Goal: Task Accomplishment & Management: Use online tool/utility

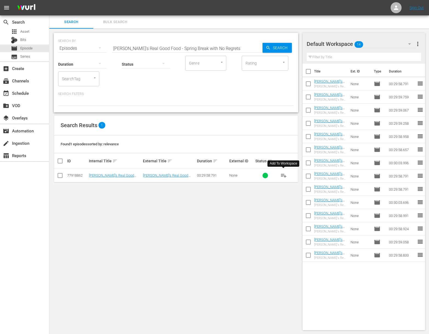
click at [284, 175] on span "playlist_add" at bounding box center [283, 175] width 7 height 7
click at [182, 46] on input "[PERSON_NAME]'s Real Good Food - Spring Break with No Regrets" at bounding box center [187, 48] width 151 height 13
paste input "Busy Mom Seeks… Help!"
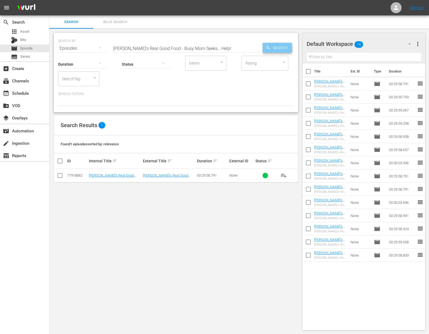
click at [276, 47] on span "Search" at bounding box center [281, 48] width 21 height 10
click at [268, 48] on icon "button" at bounding box center [268, 47] width 5 height 5
click at [285, 176] on span "playlist_add" at bounding box center [283, 175] width 7 height 7
click at [173, 50] on input "[PERSON_NAME]'s Real Good Food - Busy Mom Seeks… Help!" at bounding box center [187, 48] width 151 height 13
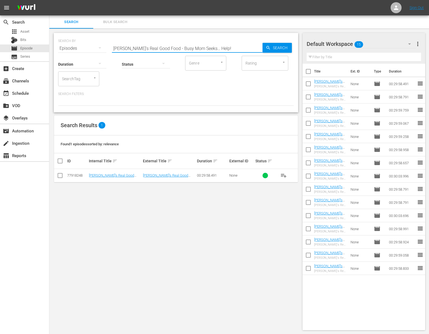
paste input "More, [PERSON_NAME]'s Real Good Food Pilot"
click at [277, 46] on span "Search" at bounding box center [281, 48] width 21 height 10
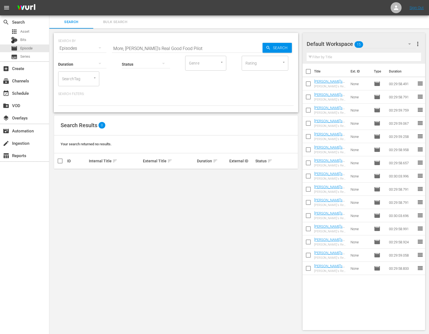
click at [175, 40] on div "SEARCH BY Search By Episodes Search ID, Title, Description, Keywords, or Catego…" at bounding box center [176, 45] width 236 height 20
click at [177, 51] on input "More, [PERSON_NAME]'s Real Good Food Pilot" at bounding box center [187, 48] width 151 height 13
paste input "[PERSON_NAME]'s Real Good Food - Better Brunch"
click at [177, 49] on input "More, [PERSON_NAME]'s Real Good Food PilotaEllie's Real Good Food - Better Brun…" at bounding box center [187, 48] width 151 height 13
paste input "[PERSON_NAME]'s Real Good Food - Better Brunch"
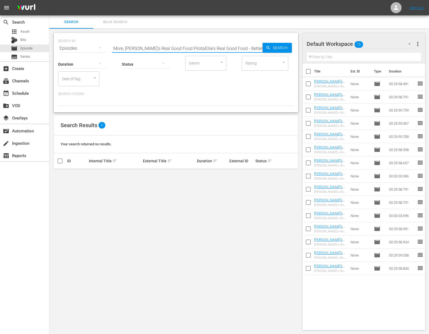
click at [177, 49] on input "More, [PERSON_NAME]'s Real Good Food PilotaEllie's Real Good Food - Better Brun…" at bounding box center [187, 48] width 151 height 13
paste input "text"
click at [268, 50] on icon "button" at bounding box center [268, 47] width 5 height 5
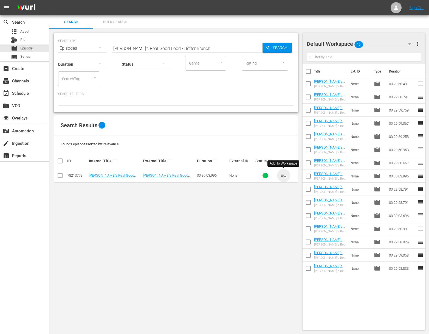
click at [281, 175] on span "playlist_add" at bounding box center [283, 175] width 7 height 7
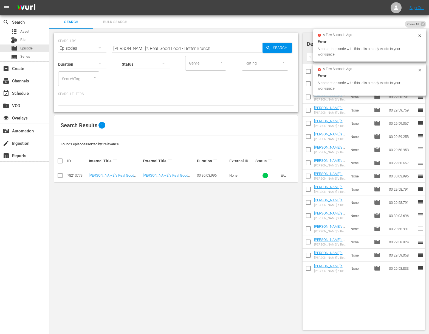
click at [153, 48] on input "[PERSON_NAME]'s Real Good Food - Better Brunch" at bounding box center [187, 48] width 151 height 13
paste input "Raw Vs Cooked"
click at [258, 50] on input "[PERSON_NAME]'s Real Good Food - Raw Vs Cooked" at bounding box center [187, 48] width 151 height 13
click at [273, 50] on span "Search" at bounding box center [281, 48] width 21 height 10
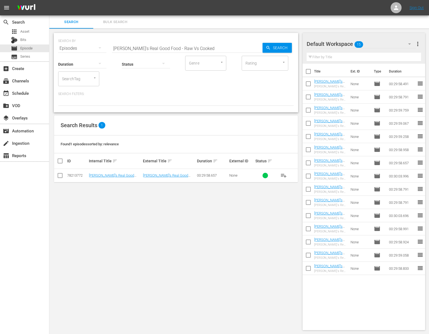
click at [285, 175] on span "playlist_add" at bounding box center [283, 175] width 7 height 7
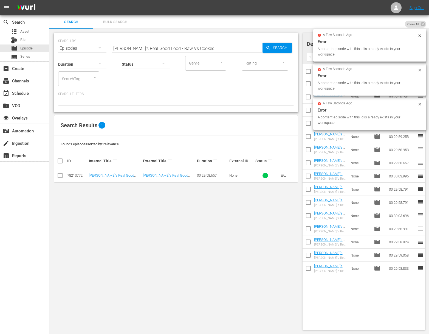
click at [188, 44] on input "[PERSON_NAME]'s Real Good Food - Raw Vs Cooked" at bounding box center [187, 48] width 151 height 13
paste input "Big Flavor, Less Salt"
click at [282, 47] on span "Search" at bounding box center [281, 48] width 21 height 10
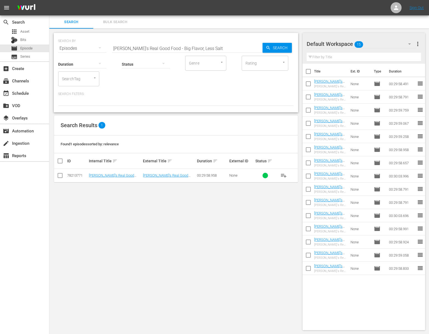
click at [283, 173] on span "playlist_add" at bounding box center [283, 175] width 7 height 7
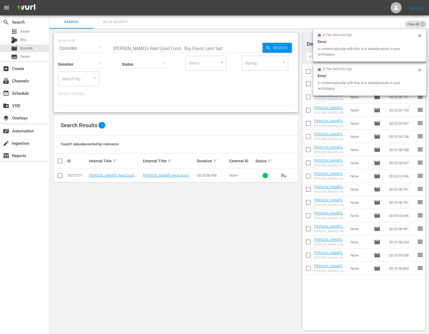
click at [220, 48] on input "[PERSON_NAME]'s Real Good Food - Big Flavor, Less Salt" at bounding box center [187, 48] width 151 height 13
paste input "Satisfying & Complete With or Without Mea"
click at [272, 49] on span "Search" at bounding box center [281, 48] width 21 height 10
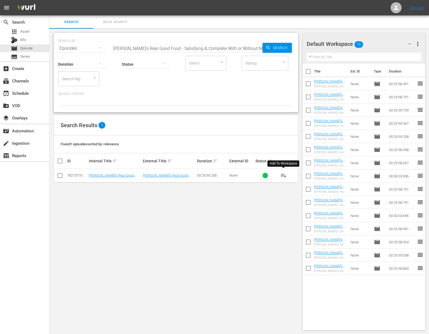
click at [285, 174] on span "playlist_add" at bounding box center [283, 175] width 7 height 7
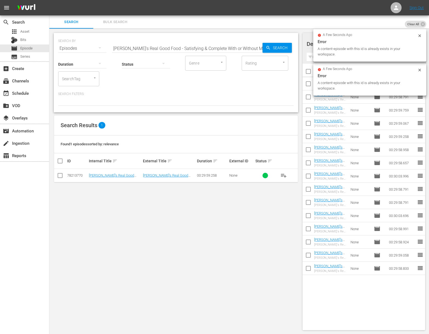
click at [202, 47] on input "[PERSON_NAME]'s Real Good Food - Satisfying & Complete With or Without Meat" at bounding box center [187, 48] width 151 height 13
paste input "Beauty Food"
click at [270, 51] on div "Search" at bounding box center [277, 48] width 29 height 10
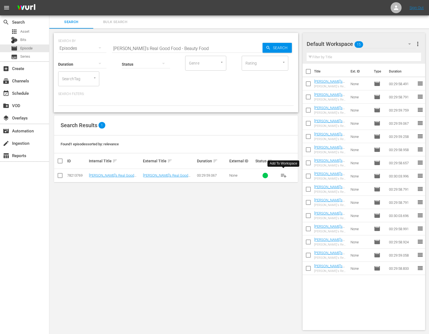
click at [283, 176] on span "playlist_add" at bounding box center [283, 175] width 7 height 7
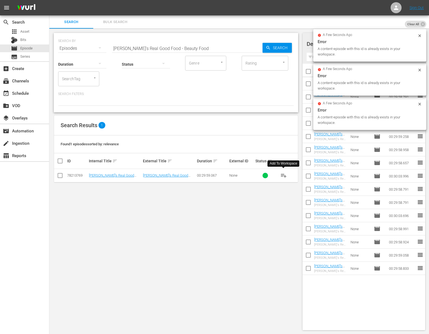
click at [174, 43] on input "[PERSON_NAME]'s Real Good Food - Beauty Food" at bounding box center [187, 48] width 151 height 13
paste input "Veggie LoveEllie's Real Good Food -"
click at [177, 44] on input "aEllie's Real Good Food - Veggie LoveEllie's Real Good Food - Beauty Food" at bounding box center [187, 48] width 151 height 13
paste input "[PERSON_NAME]'s Real Good Food - Veggie Love"
click at [180, 50] on input "aEllie's Real Good Food - Veggie LoveaEllie's Real Good Food - Veggie LoveEllie…" at bounding box center [187, 48] width 151 height 13
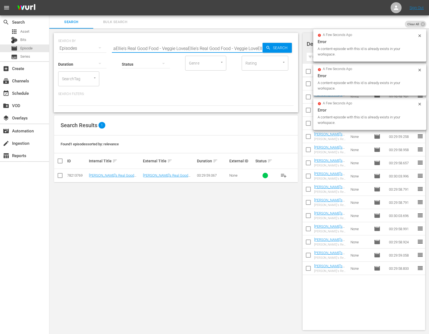
paste input "[PERSON_NAME]'s Real Good Food - Veggie Love"
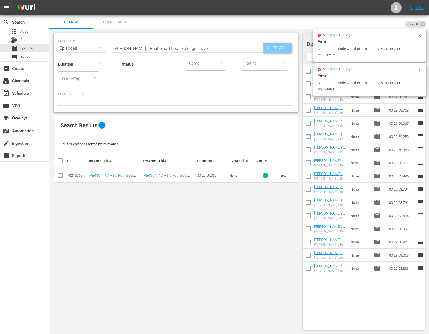
click at [263, 50] on div "Search" at bounding box center [277, 48] width 29 height 10
click at [273, 48] on span "Search" at bounding box center [281, 48] width 21 height 10
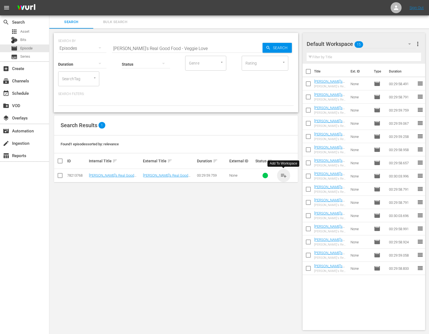
click at [284, 175] on span "playlist_add" at bounding box center [283, 175] width 7 height 7
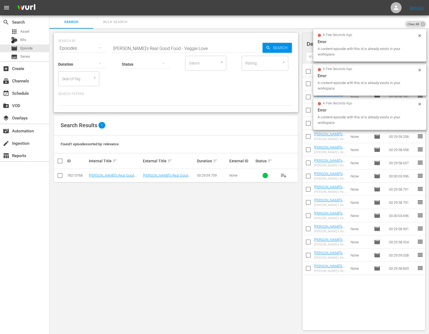
click at [155, 45] on input "[PERSON_NAME]'s Real Good Food - Veggie Love" at bounding box center [187, 48] width 151 height 13
paste input "Spring Break with No Regrets"
click at [271, 47] on span "Search" at bounding box center [281, 48] width 21 height 10
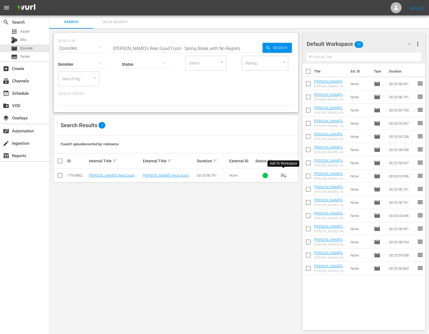
click at [284, 173] on span "playlist_add" at bounding box center [283, 175] width 7 height 7
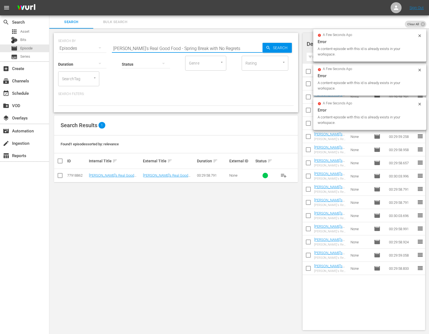
click at [192, 52] on input "[PERSON_NAME]'s Real Good Food - Spring Break with No Regrets" at bounding box center [187, 48] width 151 height 13
paste input "It's My Party"
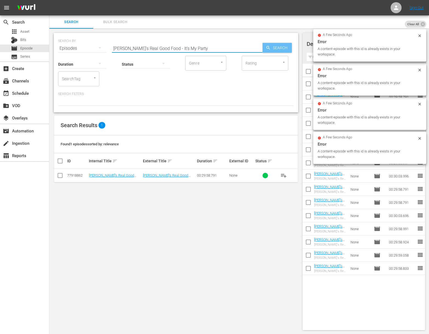
click at [282, 50] on span "Search" at bounding box center [281, 48] width 21 height 10
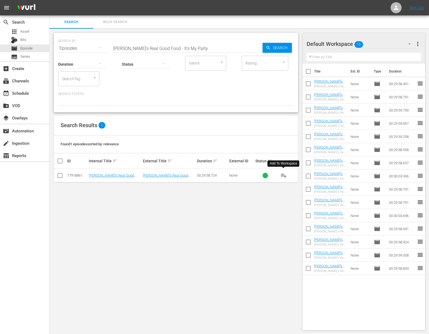
click at [282, 175] on span "playlist_add" at bounding box center [283, 175] width 7 height 7
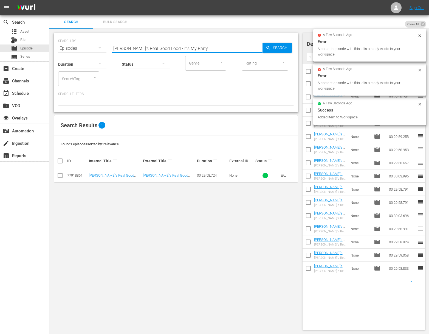
click at [179, 46] on input "[PERSON_NAME]'s Real Good Food - It's My Party" at bounding box center [187, 48] width 151 height 13
paste input "Teeny Kitchen"
click at [279, 46] on span "Search" at bounding box center [281, 48] width 21 height 10
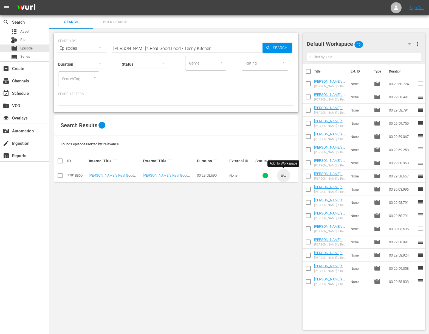
click at [282, 174] on span "playlist_add" at bounding box center [283, 175] width 7 height 7
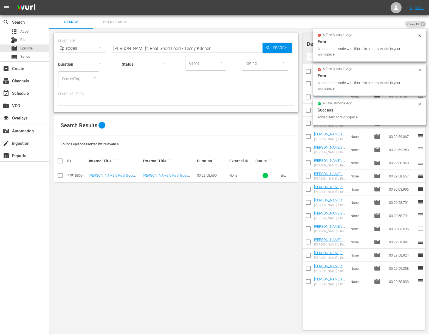
click at [190, 46] on input "[PERSON_NAME]'s Real Good Food - Teeny Kitchen" at bounding box center [187, 48] width 151 height 13
paste input "Herbivore VS Carnivore"
click at [280, 47] on span "Search" at bounding box center [281, 48] width 21 height 10
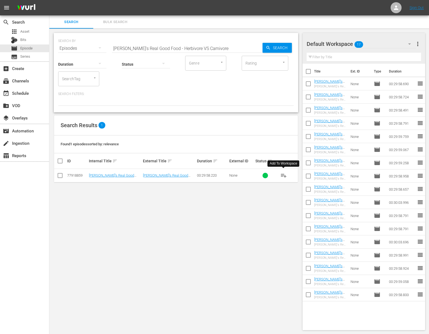
click at [282, 173] on span "playlist_add" at bounding box center [283, 175] width 7 height 7
click at [283, 174] on span "playlist_add" at bounding box center [283, 175] width 7 height 7
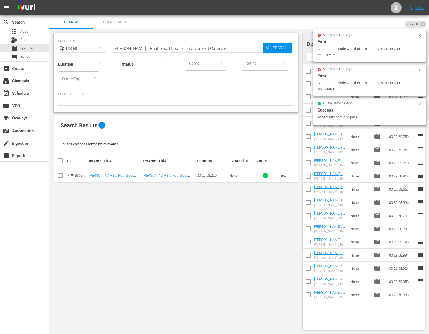
click at [182, 48] on input "[PERSON_NAME]'s Real Good Food - Herbivore VS Carnivore" at bounding box center [187, 48] width 151 height 13
paste input "Crazy Schedule Dinner Challeng"
click at [288, 46] on span "Search" at bounding box center [281, 48] width 21 height 10
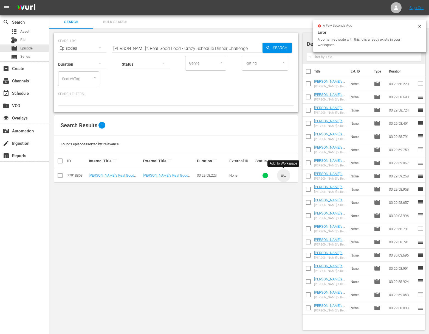
click at [285, 175] on span "playlist_add" at bounding box center [283, 175] width 7 height 7
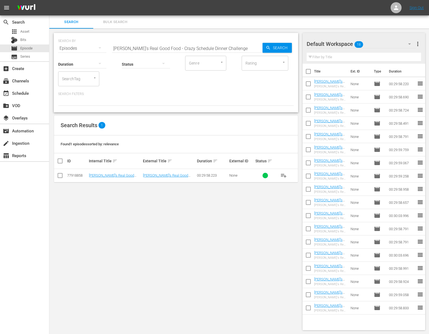
click at [220, 48] on input "[PERSON_NAME]'s Real Good Food - Crazy Schedule Dinner Challenge" at bounding box center [187, 48] width 151 height 13
paste input "Sweet Tooth Satisfiers"
click at [303, 49] on div "Default Workspace 18 Default more_vert Filter by Title" at bounding box center [364, 48] width 123 height 31
click at [278, 48] on span "Search" at bounding box center [281, 48] width 21 height 10
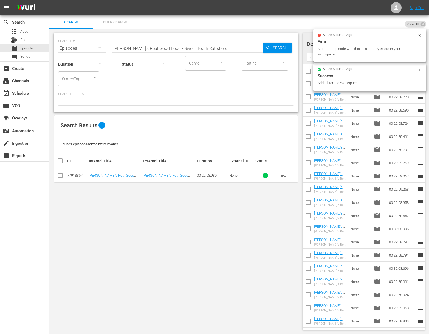
click at [286, 175] on span "playlist_add" at bounding box center [283, 175] width 7 height 7
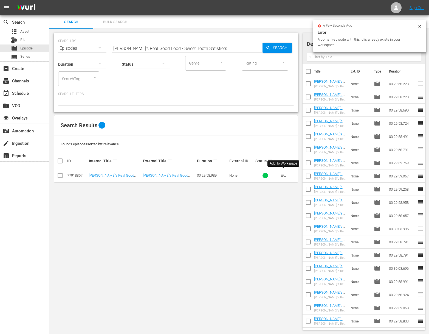
click at [286, 175] on span "playlist_add" at bounding box center [283, 175] width 7 height 7
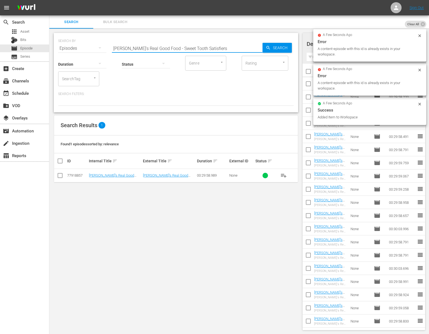
click at [198, 51] on input "[PERSON_NAME]'s Real Good Food - Sweet Tooth Satisfiers" at bounding box center [187, 48] width 151 height 13
paste input "Gluten Free Home"
click at [297, 51] on div "SEARCH BY Search By Episodes Search ID, Title, Description, Keywords, or Catego…" at bounding box center [176, 72] width 244 height 79
click at [274, 45] on span "Search" at bounding box center [281, 48] width 21 height 10
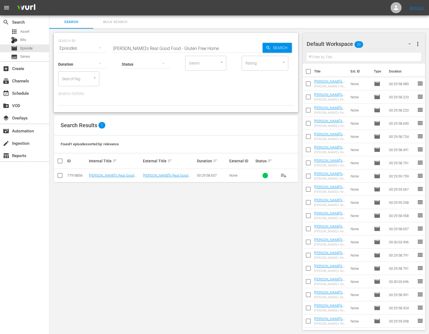
click at [285, 175] on span "playlist_add" at bounding box center [283, 175] width 7 height 7
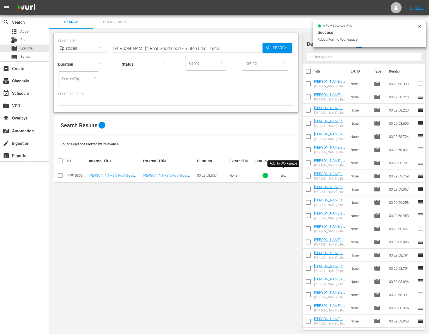
click at [137, 50] on input "[PERSON_NAME]'s Real Good Food - Gluten Free Home" at bounding box center [187, 48] width 151 height 13
paste input "Office Food Overhaul"
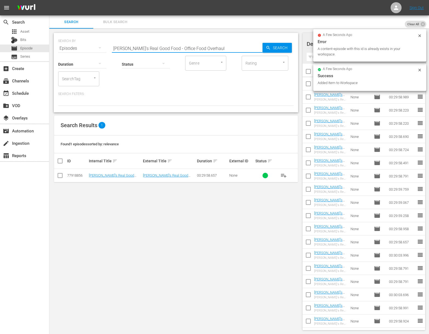
click at [269, 46] on icon "button" at bounding box center [268, 47] width 5 height 5
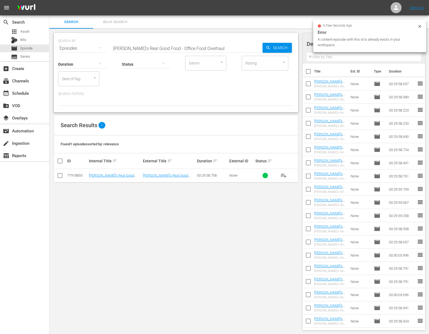
click at [284, 175] on span "playlist_add" at bounding box center [283, 175] width 7 height 7
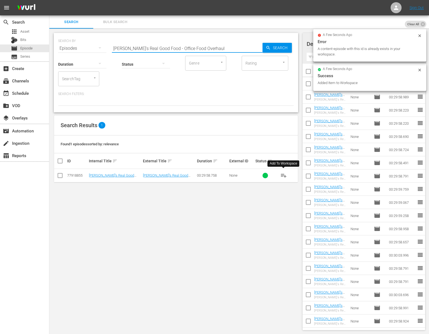
click at [173, 46] on input "[PERSON_NAME]'s Real Good Food - Office Food Overhaul" at bounding box center [187, 48] width 151 height 13
paste input "No Brainer Breakfasts"
click at [281, 49] on span "Search" at bounding box center [281, 48] width 21 height 10
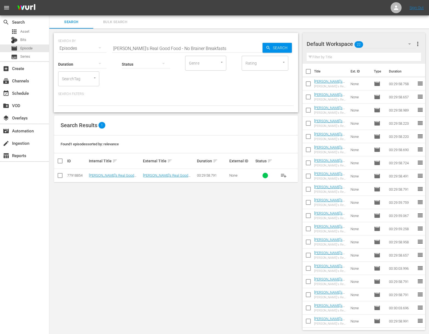
click at [283, 175] on span "playlist_add" at bounding box center [283, 175] width 7 height 7
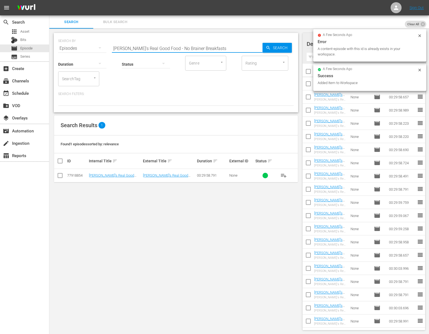
click at [167, 46] on input "[PERSON_NAME]'s Real Good Food - No Brainer Breakfasts" at bounding box center [187, 48] width 151 height 13
paste input "Cheese-loving Dad"
click at [282, 49] on span "Search" at bounding box center [281, 48] width 21 height 10
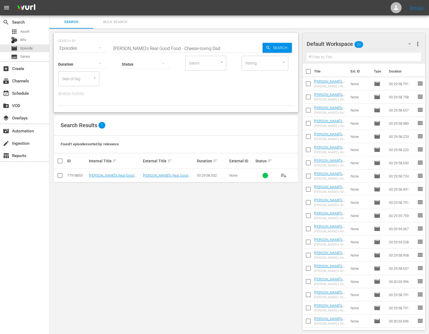
click at [285, 174] on span "playlist_add" at bounding box center [283, 175] width 7 height 7
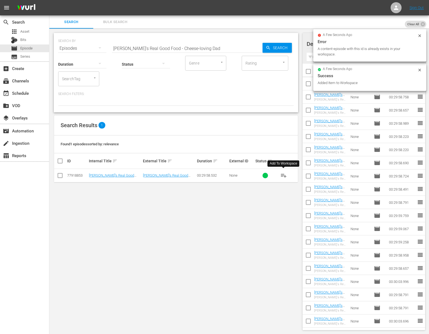
click at [185, 46] on input "[PERSON_NAME]'s Real Good Food - Cheese-loving Dad" at bounding box center [187, 48] width 151 height 13
paste input "[PERSON_NAME]"
click at [271, 47] on span "Search" at bounding box center [281, 48] width 21 height 10
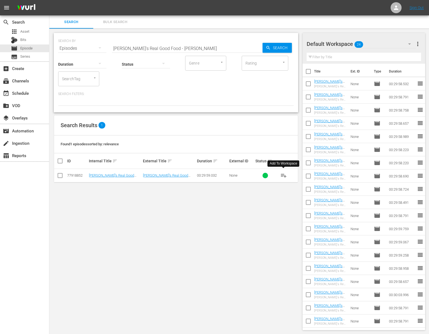
click at [285, 175] on span "playlist_add" at bounding box center [283, 175] width 7 height 7
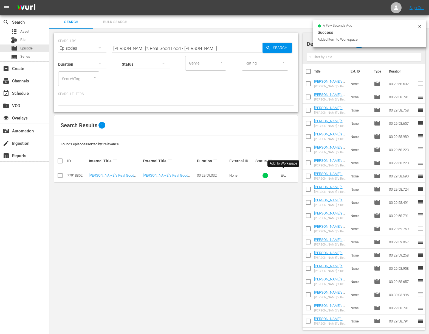
click at [174, 47] on input "[PERSON_NAME]'s Real Good Food - [PERSON_NAME]" at bounding box center [187, 48] width 151 height 13
paste input "Say Yes to Chocolate"
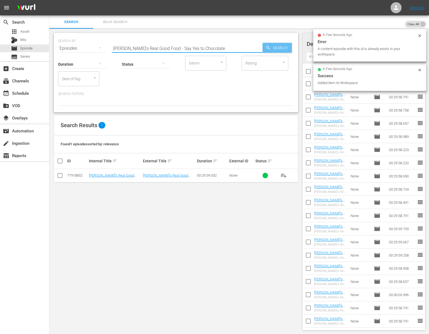
click at [287, 49] on span "Search" at bounding box center [281, 48] width 21 height 10
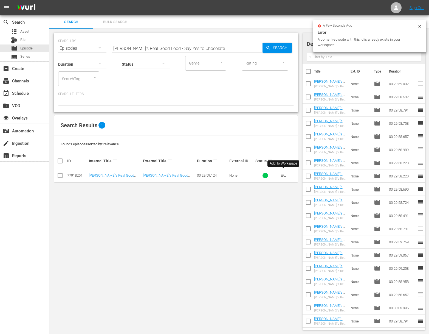
click at [286, 176] on span "playlist_add" at bounding box center [283, 175] width 7 height 7
click at [285, 175] on span "playlist_add" at bounding box center [283, 175] width 7 height 7
drag, startPoint x: 285, startPoint y: 175, endPoint x: 280, endPoint y: 175, distance: 4.2
click at [284, 175] on span "playlist_add" at bounding box center [283, 175] width 7 height 7
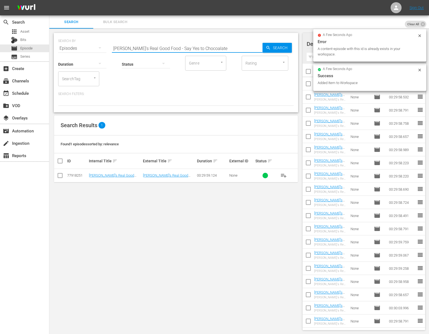
click at [192, 49] on input "[PERSON_NAME]'s Real Good Food - Say Yes to Chocoalate" at bounding box center [187, 48] width 151 height 13
paste input "[PERSON_NAME]'s Real Good Food - Busy Mom Seeks… Help!"
click at [226, 47] on input "[PERSON_NAME]'s Real Good Food - Say Yes to ChocoaEllie's Real Good Food - Busy…" at bounding box center [187, 48] width 151 height 13
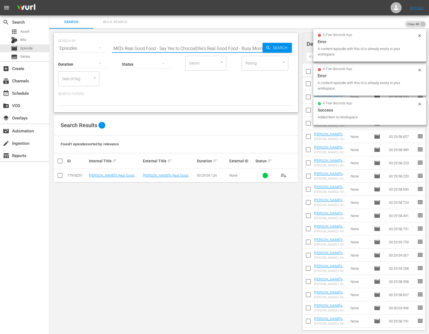
paste input "Busy Mom Seeks… Help!"
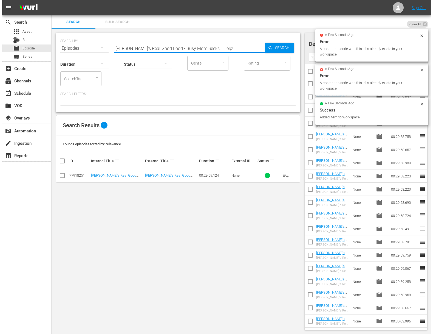
scroll to position [0, 0]
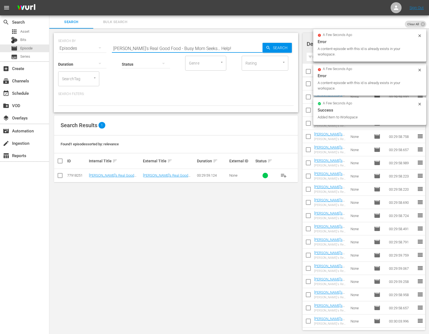
type input "[PERSON_NAME]'s Real Good Food - Busy Mom Seeks… Help!"
click at [282, 47] on span "Search" at bounding box center [281, 48] width 21 height 10
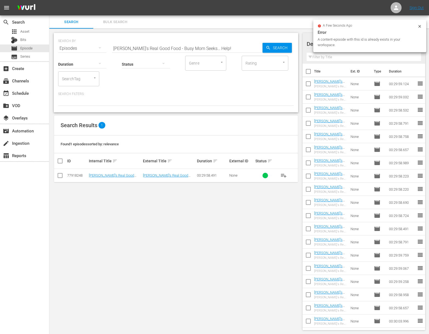
click at [282, 174] on span "playlist_add" at bounding box center [283, 175] width 7 height 7
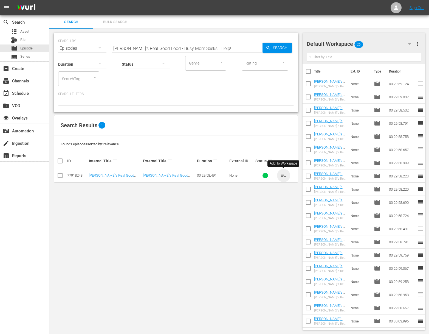
click at [285, 175] on span "playlist_add" at bounding box center [283, 175] width 7 height 7
click at [24, 93] on div "event_available Schedule" at bounding box center [15, 92] width 31 height 5
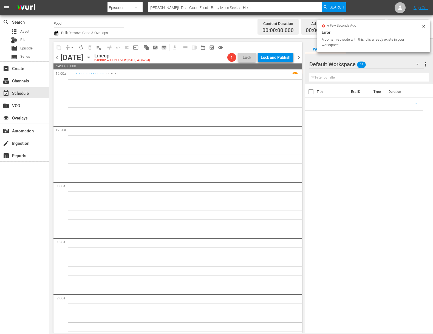
click at [424, 27] on icon at bounding box center [424, 26] width 4 height 4
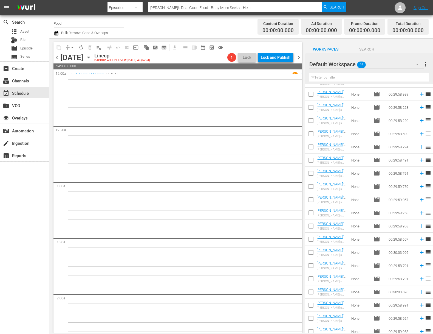
scroll to position [107, 0]
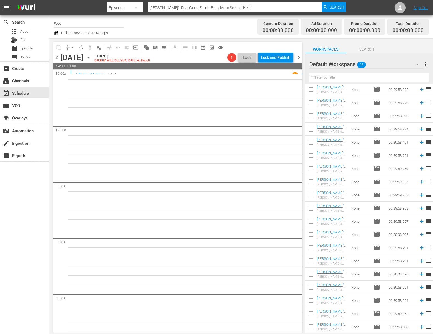
drag, startPoint x: 291, startPoint y: 200, endPoint x: 320, endPoint y: 197, distance: 29.5
click at [311, 141] on input "checkbox" at bounding box center [311, 143] width 12 height 12
checkbox input "true"
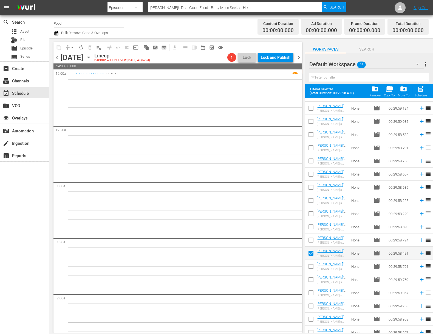
scroll to position [0, 0]
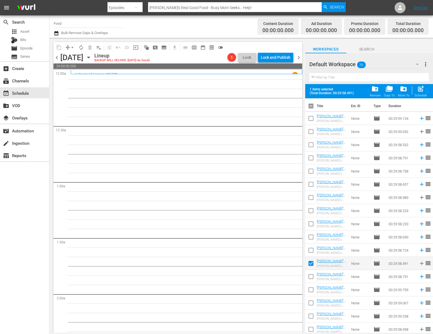
click at [312, 251] on input "checkbox" at bounding box center [311, 251] width 12 height 12
checkbox input "true"
click at [311, 238] on input "checkbox" at bounding box center [311, 238] width 12 height 12
checkbox input "true"
drag, startPoint x: 313, startPoint y: 221, endPoint x: 311, endPoint y: 213, distance: 7.7
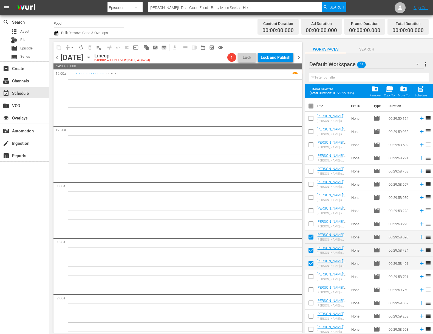
click at [313, 221] on input "checkbox" at bounding box center [311, 225] width 12 height 12
checkbox input "true"
click at [310, 211] on input "checkbox" at bounding box center [311, 212] width 12 height 12
checkbox input "true"
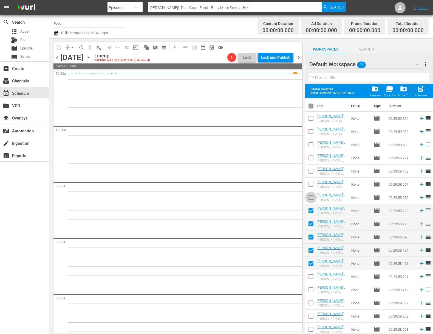
drag, startPoint x: 312, startPoint y: 196, endPoint x: 312, endPoint y: 183, distance: 12.6
click at [312, 196] on input "checkbox" at bounding box center [311, 199] width 12 height 12
checkbox input "true"
click at [312, 185] on input "checkbox" at bounding box center [311, 185] width 12 height 12
checkbox input "true"
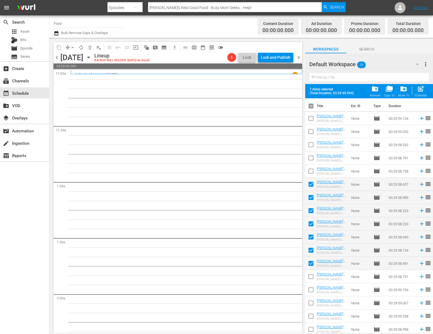
click at [314, 168] on input "checkbox" at bounding box center [311, 172] width 12 height 12
checkbox input "true"
click at [314, 160] on input "checkbox" at bounding box center [311, 159] width 12 height 12
checkbox input "true"
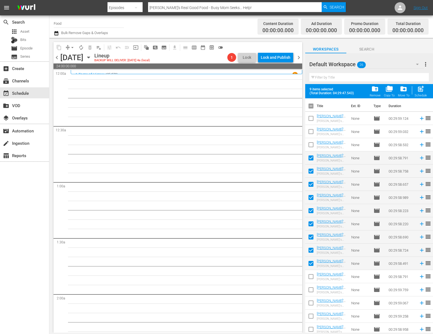
click at [312, 141] on input "checkbox" at bounding box center [311, 146] width 12 height 12
checkbox input "true"
drag, startPoint x: 313, startPoint y: 130, endPoint x: 313, endPoint y: 126, distance: 4.4
click at [313, 130] on input "checkbox" at bounding box center [311, 133] width 12 height 12
checkbox input "true"
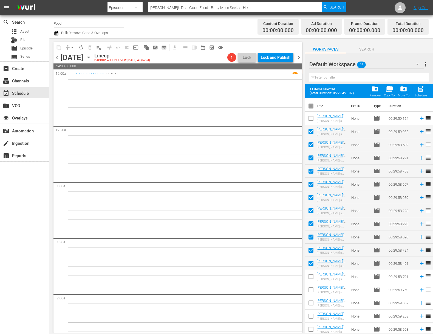
click at [313, 122] on input "checkbox" at bounding box center [311, 120] width 12 height 12
click at [374, 89] on span "folder_delete" at bounding box center [375, 88] width 7 height 7
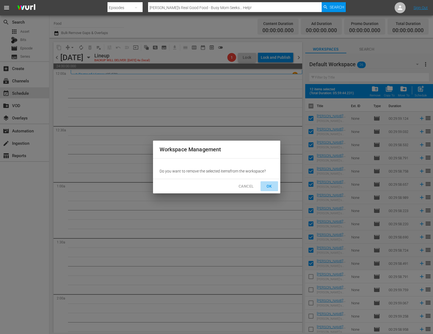
click at [271, 187] on span "OK" at bounding box center [269, 186] width 9 height 7
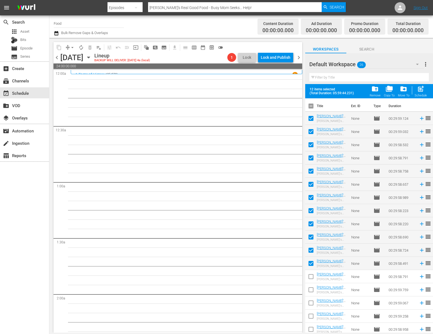
checkbox input "false"
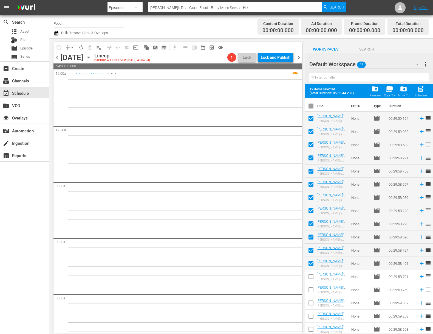
checkbox input "false"
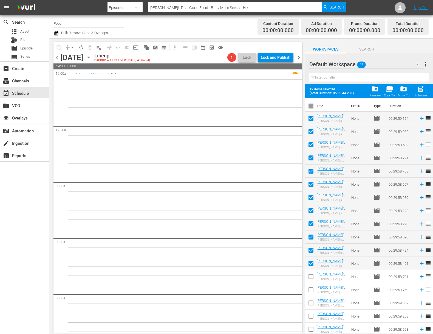
checkbox input "false"
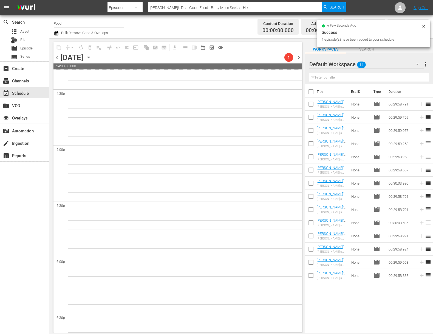
scroll to position [1796, 0]
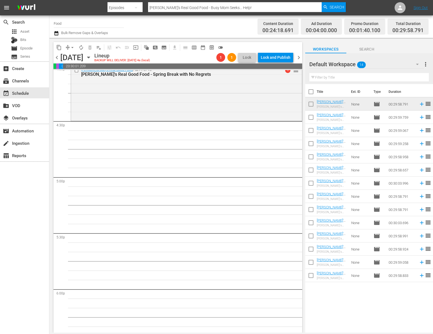
click at [312, 120] on input "checkbox" at bounding box center [311, 118] width 12 height 12
checkbox input "true"
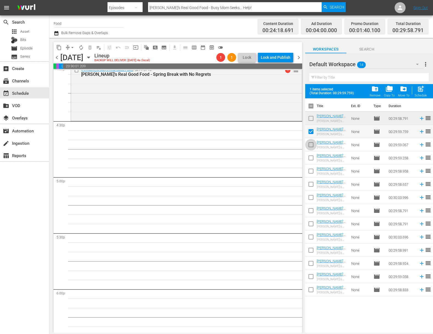
click at [313, 144] on input "checkbox" at bounding box center [311, 146] width 12 height 12
checkbox input "true"
click at [314, 156] on input "checkbox" at bounding box center [311, 159] width 12 height 12
checkbox input "true"
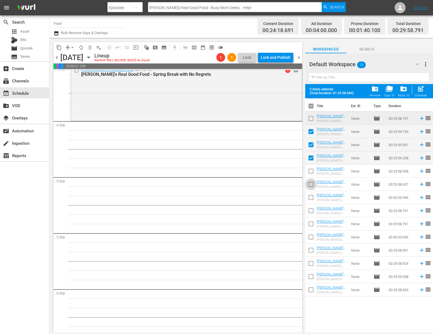
click at [312, 186] on input "checkbox" at bounding box center [311, 185] width 12 height 12
checkbox input "true"
click at [311, 196] on input "checkbox" at bounding box center [311, 199] width 12 height 12
checkbox input "true"
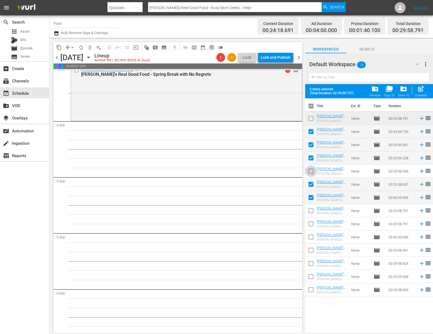
click at [312, 169] on input "checkbox" at bounding box center [311, 172] width 12 height 12
checkbox input "true"
click at [313, 211] on input "checkbox" at bounding box center [311, 212] width 12 height 12
checkbox input "true"
click at [311, 227] on input "checkbox" at bounding box center [311, 225] width 12 height 12
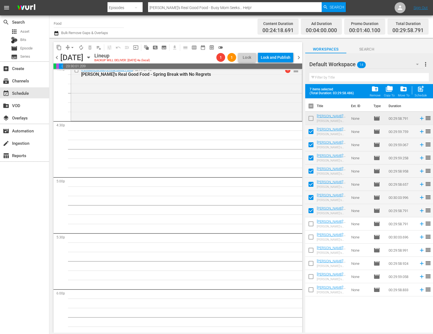
checkbox input "true"
drag, startPoint x: 311, startPoint y: 236, endPoint x: 314, endPoint y: 246, distance: 10.2
click at [311, 236] on input "checkbox" at bounding box center [311, 238] width 12 height 12
checkbox input "true"
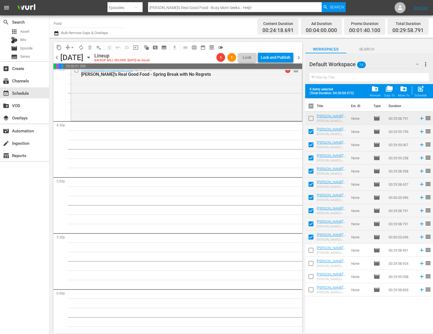
click at [313, 250] on input "checkbox" at bounding box center [311, 251] width 12 height 12
checkbox input "true"
click at [312, 262] on input "checkbox" at bounding box center [311, 264] width 12 height 12
checkbox input "true"
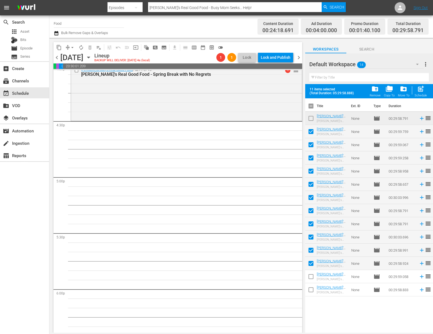
click at [312, 144] on input "checkbox" at bounding box center [311, 146] width 12 height 12
click at [314, 145] on input "checkbox" at bounding box center [311, 146] width 12 height 12
checkbox input "true"
click at [311, 171] on input "checkbox" at bounding box center [311, 172] width 12 height 12
checkbox input "false"
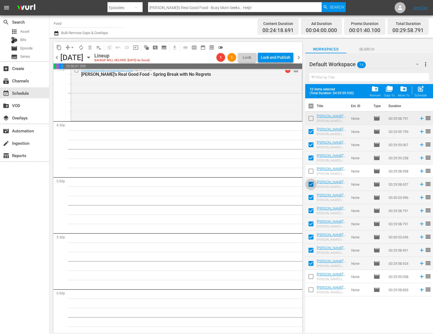
click at [312, 184] on input "checkbox" at bounding box center [311, 185] width 12 height 12
checkbox input "false"
click at [312, 199] on input "checkbox" at bounding box center [311, 199] width 12 height 12
checkbox input "false"
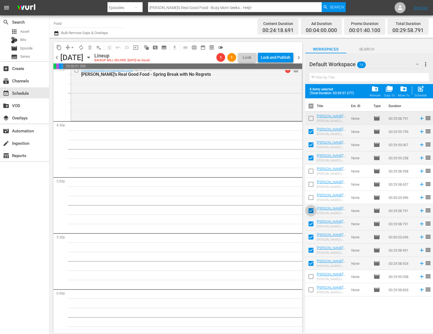
click at [312, 211] on input "checkbox" at bounding box center [311, 212] width 12 height 12
checkbox input "false"
click at [312, 219] on span at bounding box center [311, 224] width 12 height 12
click at [312, 224] on input "checkbox" at bounding box center [311, 225] width 12 height 12
checkbox input "false"
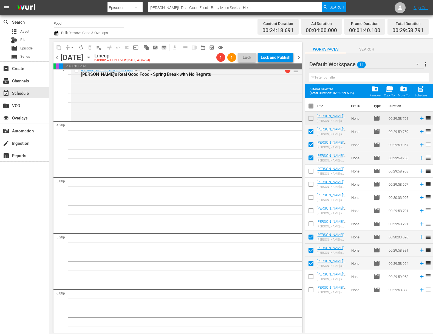
click at [313, 238] on input "checkbox" at bounding box center [311, 238] width 12 height 12
checkbox input "false"
drag, startPoint x: 312, startPoint y: 246, endPoint x: 312, endPoint y: 261, distance: 14.8
click at [312, 247] on input "checkbox" at bounding box center [311, 251] width 12 height 12
checkbox input "false"
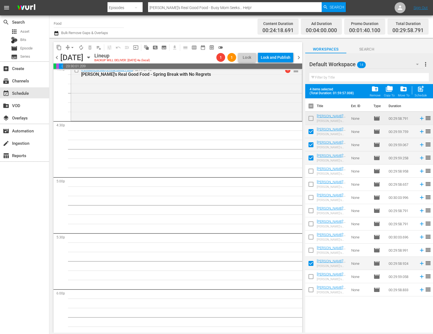
click at [312, 264] on input "checkbox" at bounding box center [311, 264] width 12 height 12
checkbox input "false"
click at [421, 89] on span "post_add" at bounding box center [420, 88] width 7 height 7
checkbox input "false"
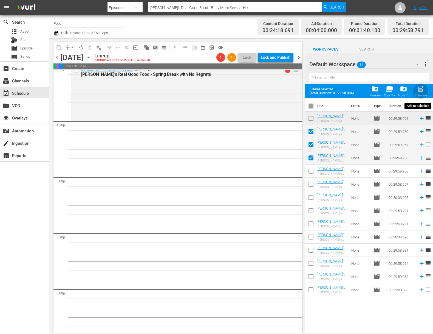
checkbox input "false"
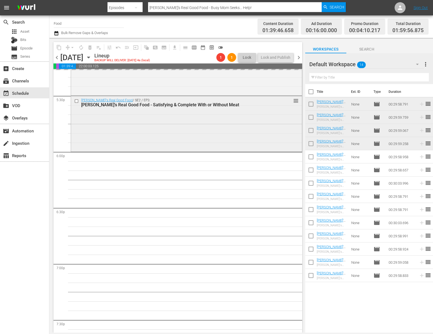
scroll to position [1945, 0]
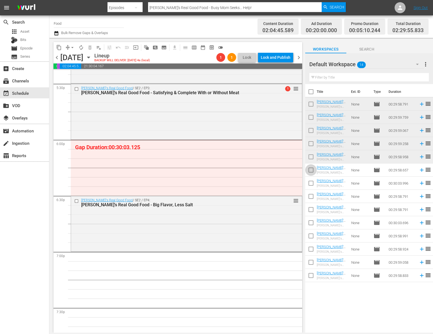
click at [311, 172] on input "checkbox" at bounding box center [311, 171] width 12 height 12
checkbox input "true"
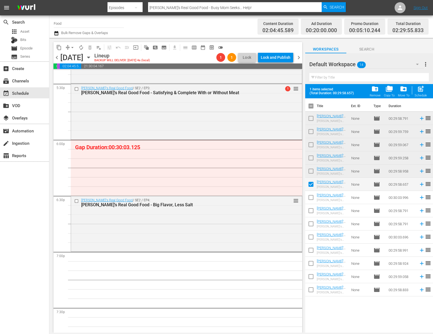
click at [313, 199] on input "checkbox" at bounding box center [311, 199] width 12 height 12
checkbox input "true"
click at [312, 210] on input "checkbox" at bounding box center [311, 212] width 12 height 12
checkbox input "true"
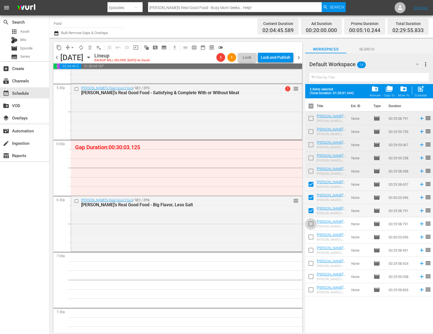
click at [312, 224] on input "checkbox" at bounding box center [311, 225] width 12 height 12
checkbox input "true"
click at [312, 236] on input "checkbox" at bounding box center [311, 238] width 12 height 12
checkbox input "true"
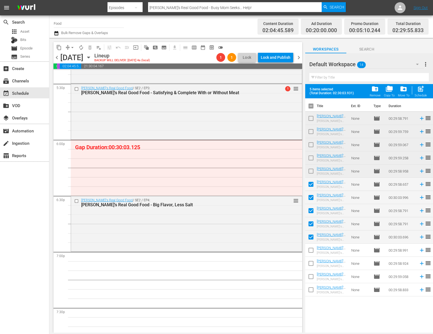
click at [312, 248] on input "checkbox" at bounding box center [311, 251] width 12 height 12
checkbox input "true"
click at [312, 262] on input "checkbox" at bounding box center [311, 264] width 12 height 12
checkbox input "true"
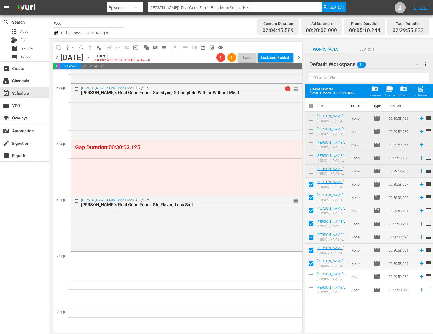
click at [311, 278] on input "checkbox" at bounding box center [311, 278] width 12 height 12
checkbox input "true"
click at [312, 289] on input "checkbox" at bounding box center [311, 291] width 12 height 12
checkbox input "true"
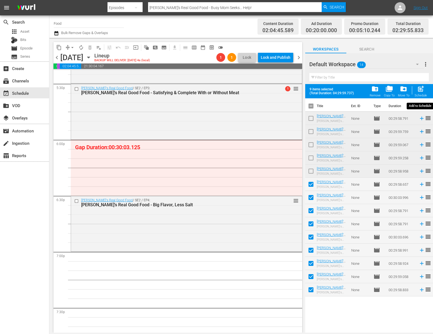
click at [423, 92] on span "post_add" at bounding box center [420, 88] width 7 height 7
checkbox input "false"
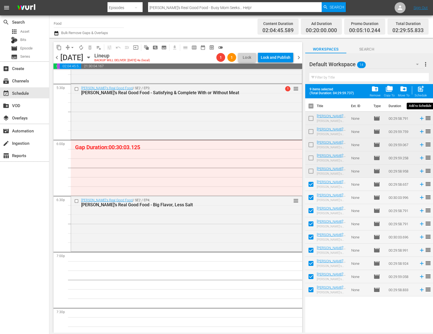
checkbox input "false"
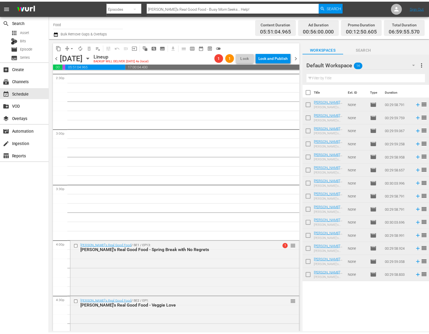
scroll to position [1641, 0]
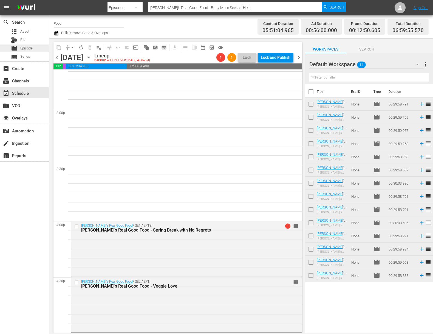
click at [28, 48] on span "Episode" at bounding box center [26, 48] width 12 height 5
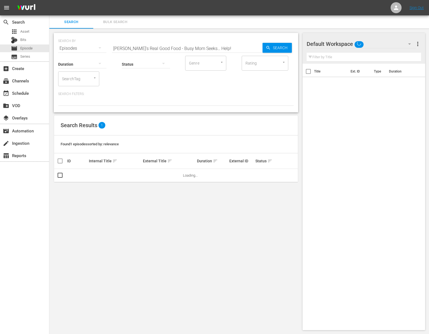
click at [130, 49] on input "[PERSON_NAME]'s Real Good Food - Busy Mom Seeks… Help!" at bounding box center [187, 48] width 151 height 13
paste input "It's My Party"
type input "[PERSON_NAME]'s Real Good Food - It's My Party"
click at [278, 48] on span "Search" at bounding box center [281, 48] width 21 height 10
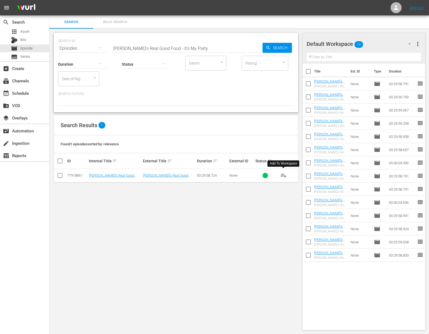
click at [284, 175] on span "playlist_add" at bounding box center [283, 175] width 7 height 7
